Goal: Task Accomplishment & Management: Manage account settings

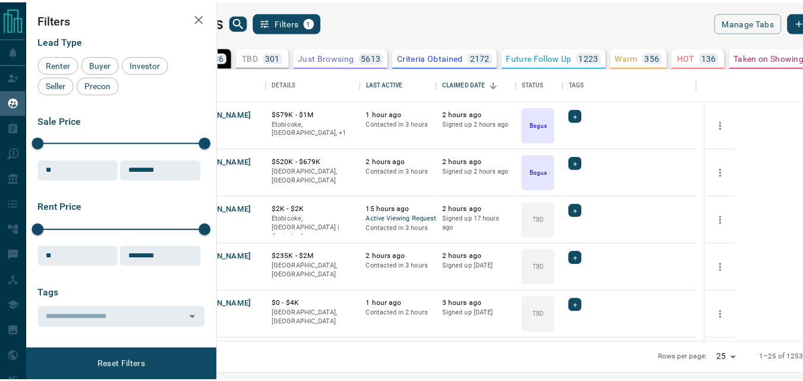
scroll to position [266, 578]
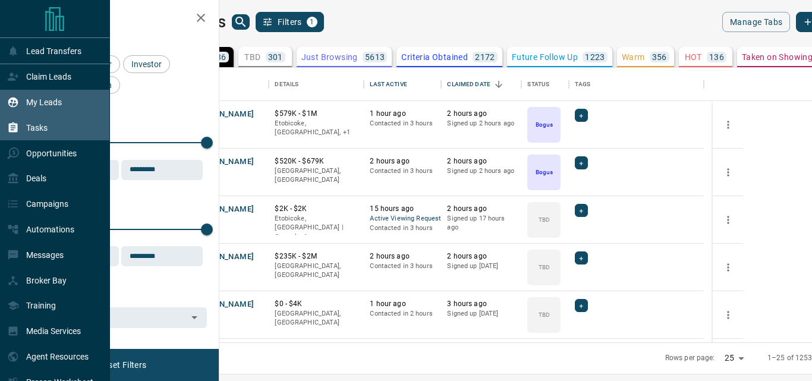
click at [29, 121] on div "Tasks" at bounding box center [27, 128] width 40 height 20
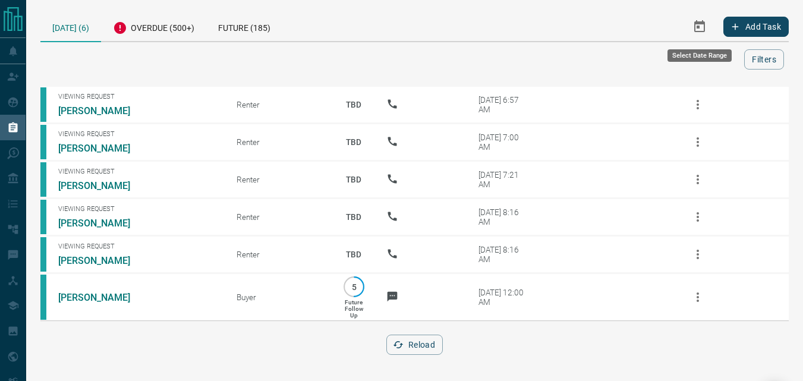
click at [701, 26] on icon "Select Date Range" at bounding box center [699, 27] width 14 height 14
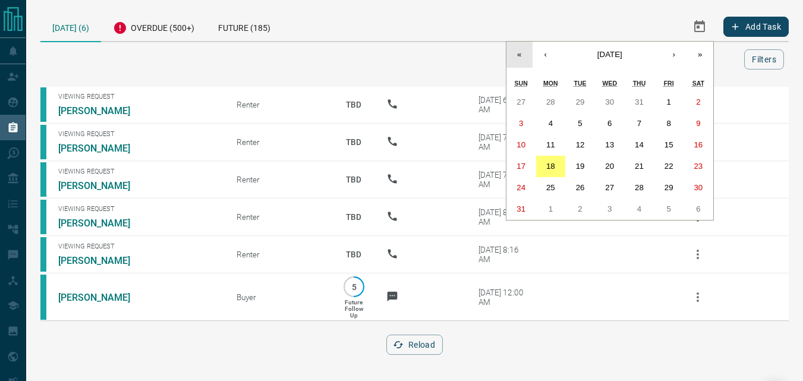
click at [521, 52] on button "«" at bounding box center [519, 55] width 26 height 26
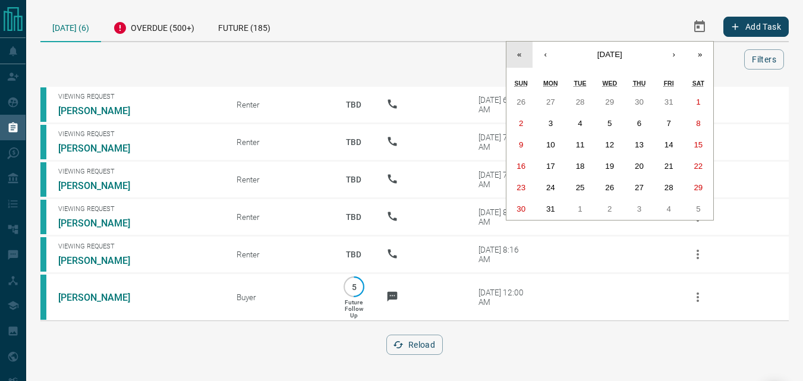
click at [521, 52] on button "«" at bounding box center [519, 55] width 26 height 26
click at [537, 55] on button "‹" at bounding box center [545, 55] width 26 height 26
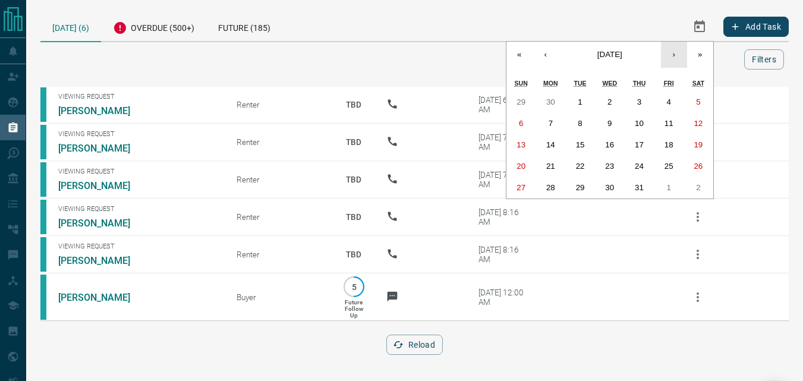
click at [679, 57] on button "›" at bounding box center [674, 55] width 26 height 26
click at [693, 56] on button "»" at bounding box center [700, 55] width 26 height 26
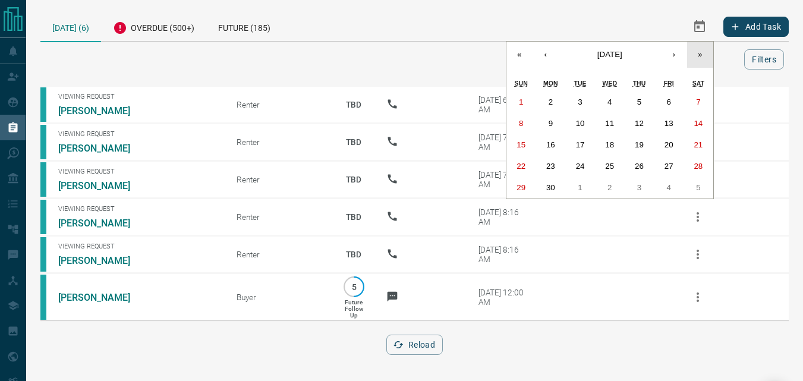
click at [693, 56] on button "»" at bounding box center [700, 55] width 26 height 26
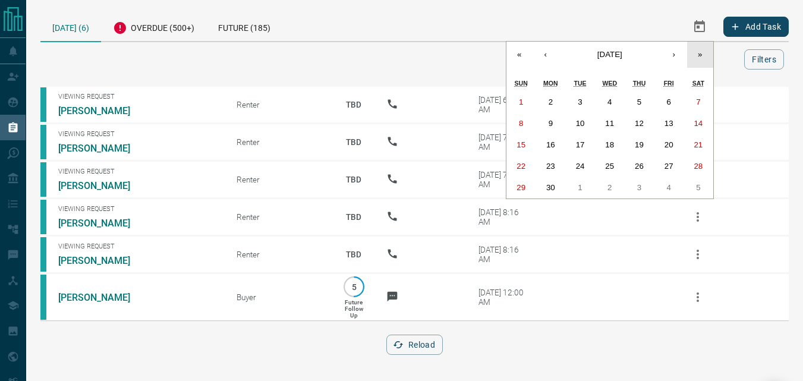
click at [693, 56] on button "»" at bounding box center [700, 55] width 26 height 26
click at [542, 52] on button "‹" at bounding box center [545, 55] width 26 height 26
click at [525, 108] on button "1" at bounding box center [521, 102] width 30 height 21
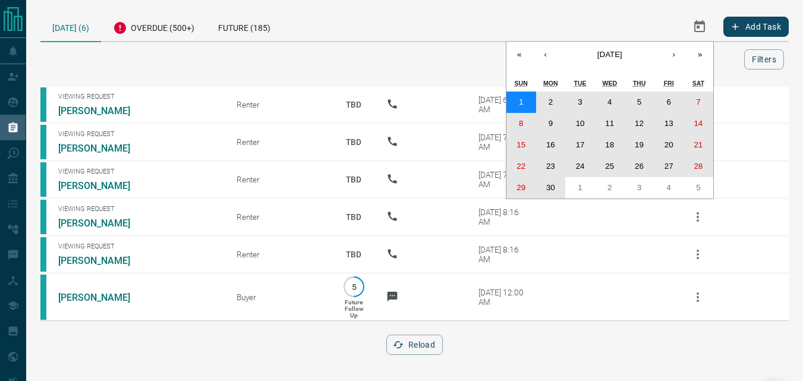
drag, startPoint x: 525, startPoint y: 108, endPoint x: 547, endPoint y: 184, distance: 79.2
click at [547, 184] on div "1 2 3 4 5 6 7 8 9 10 11 12 13 14 15 16 17 18 19 20 21 22 23 24 25 26 27 28 29 3…" at bounding box center [609, 145] width 207 height 107
click at [547, 184] on abbr "30" at bounding box center [550, 187] width 9 height 9
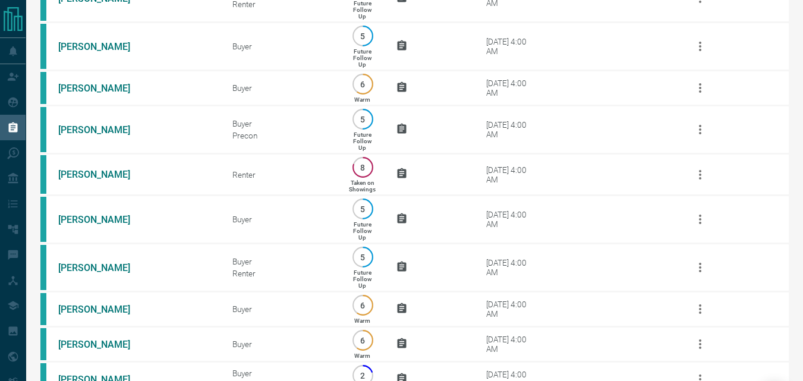
scroll to position [654, 0]
